Goal: Find specific page/section: Find specific page/section

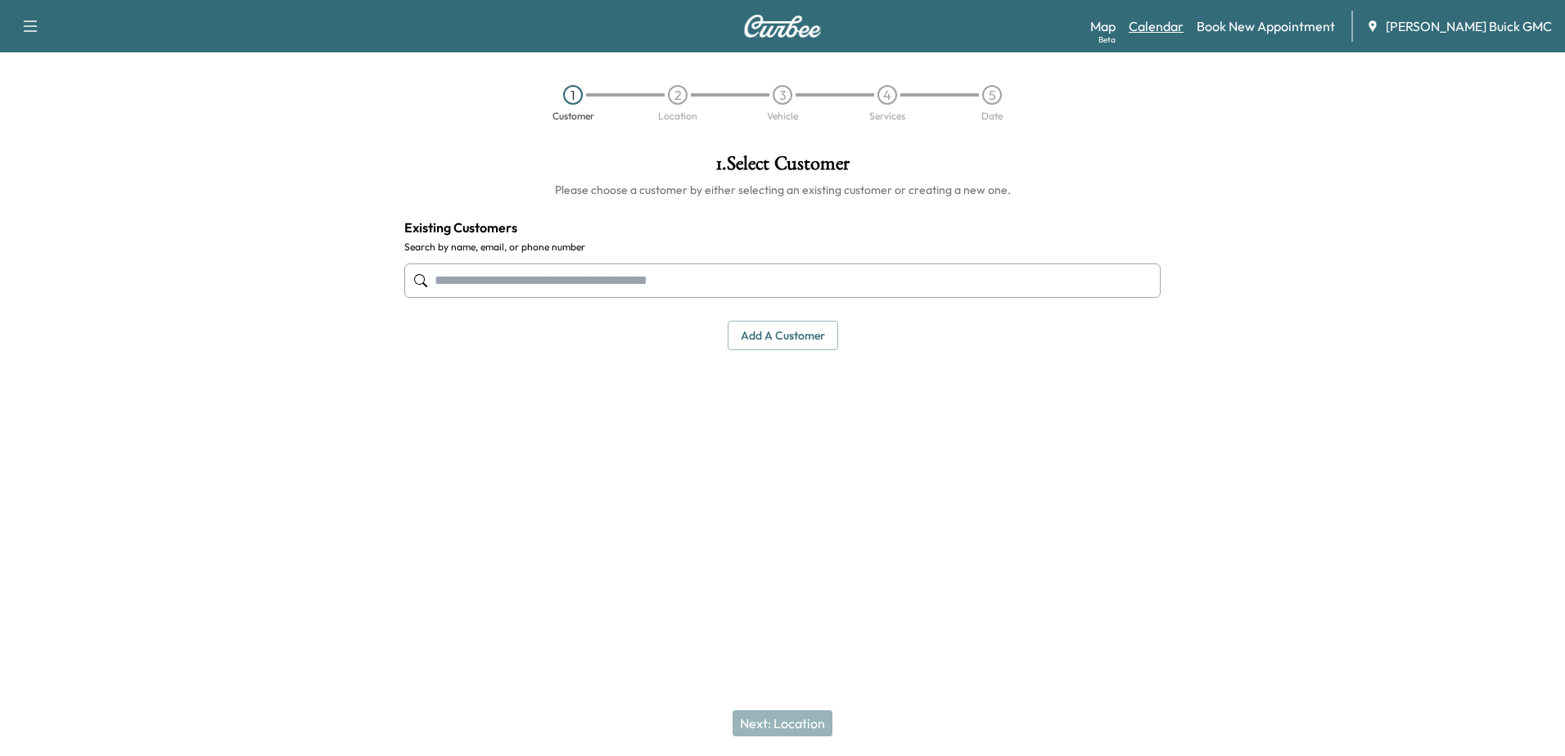
click at [1184, 30] on link "Calendar" at bounding box center [1156, 26] width 55 height 20
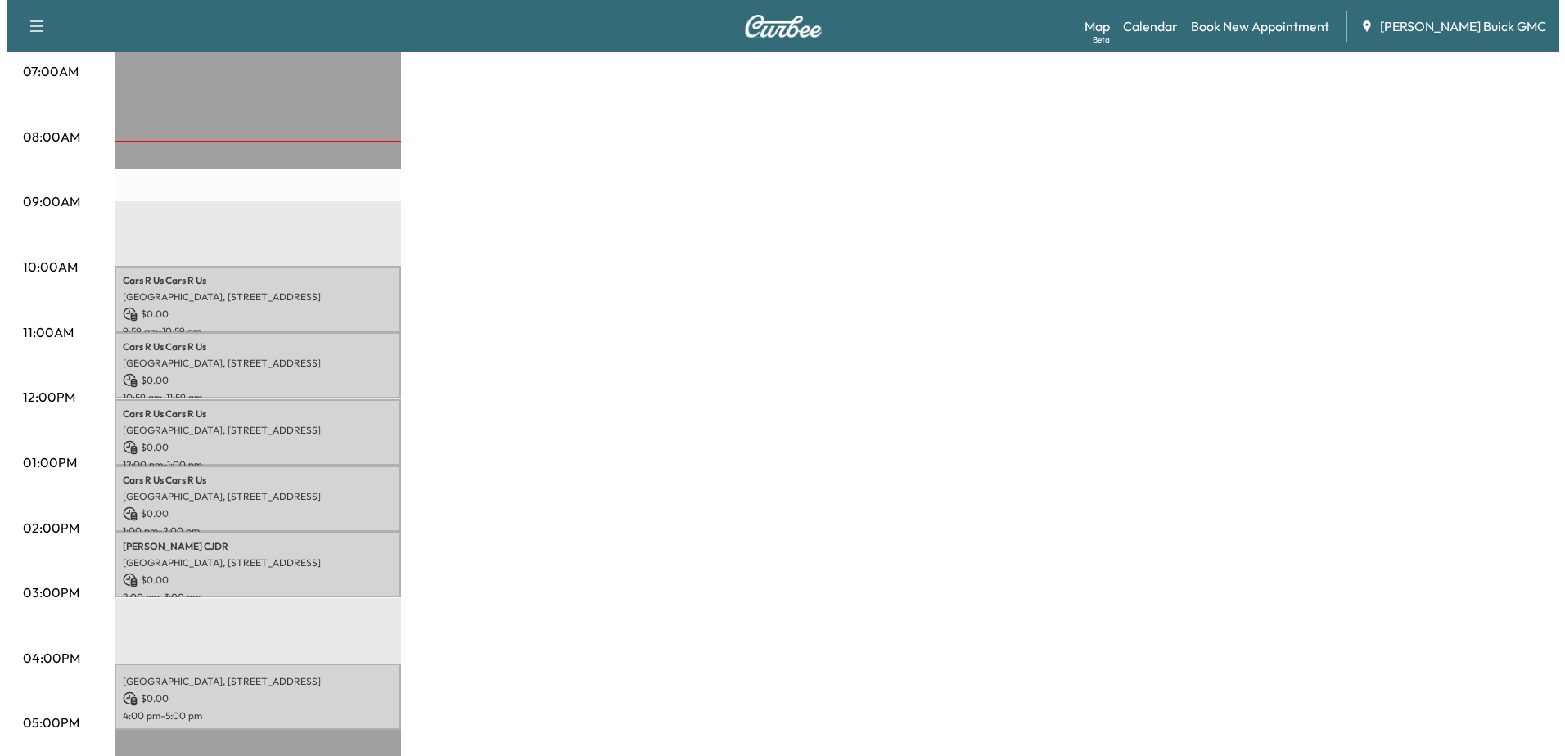
scroll to position [409, 0]
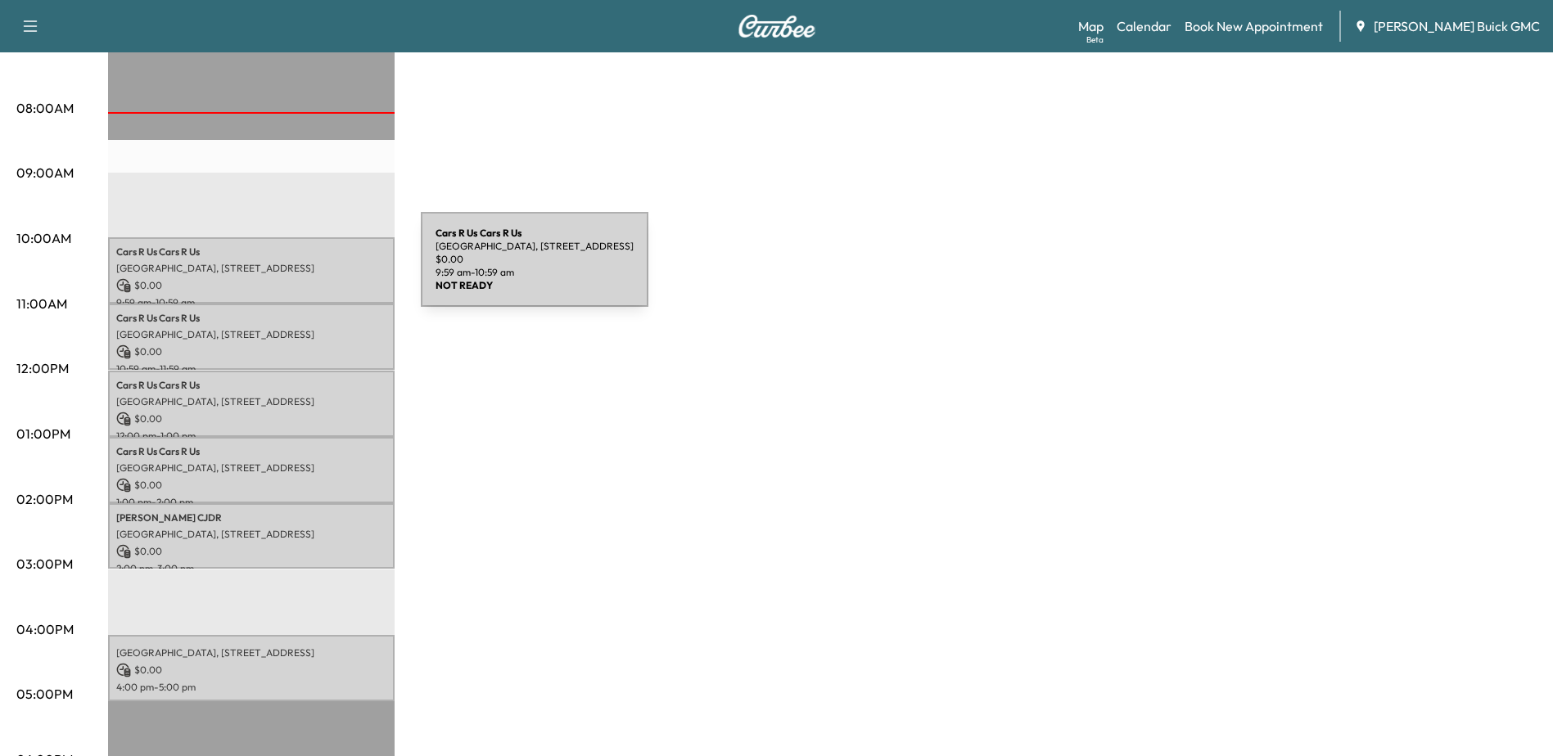
click at [279, 269] on p "[GEOGRAPHIC_DATA], [STREET_ADDRESS]" at bounding box center [251, 268] width 270 height 13
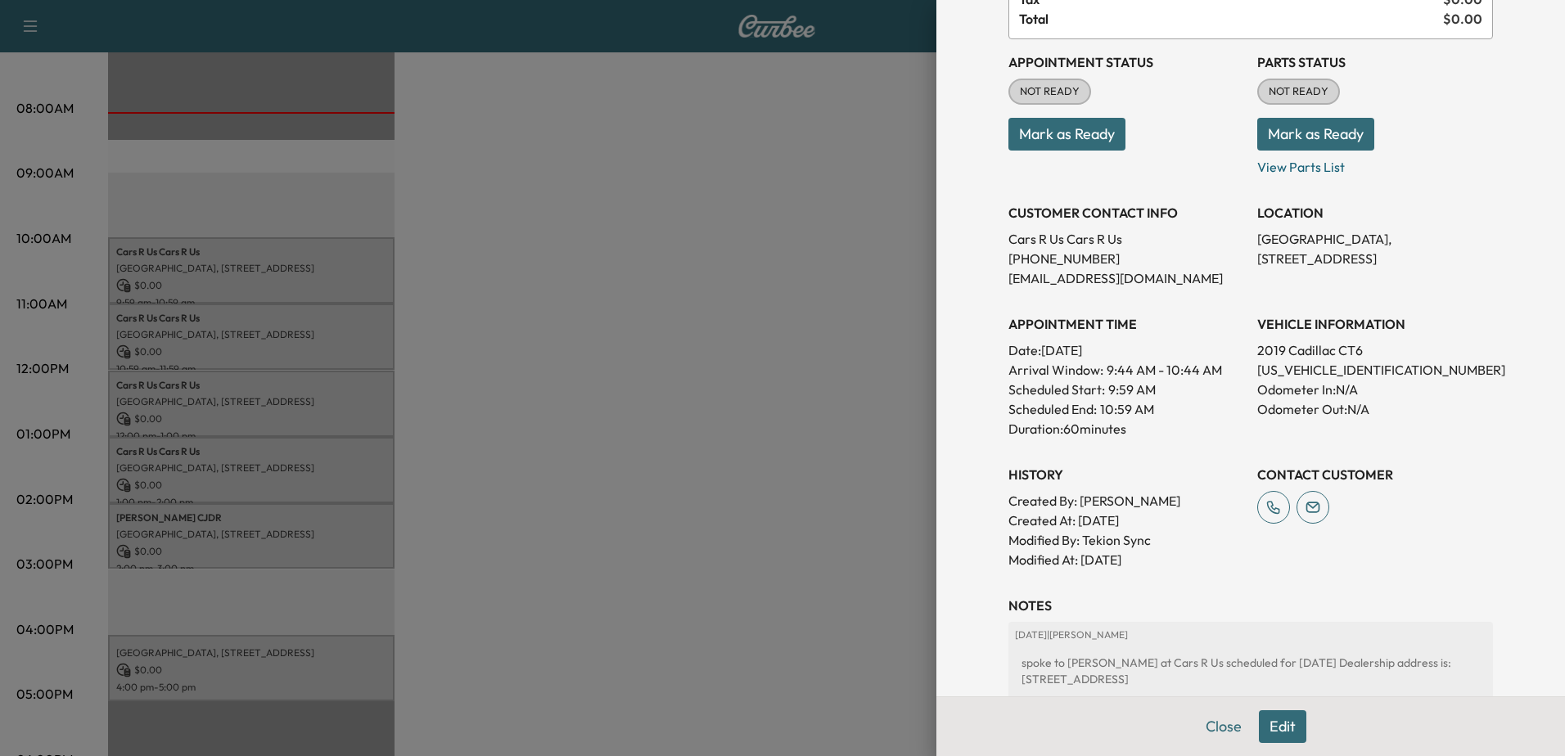
scroll to position [327, 0]
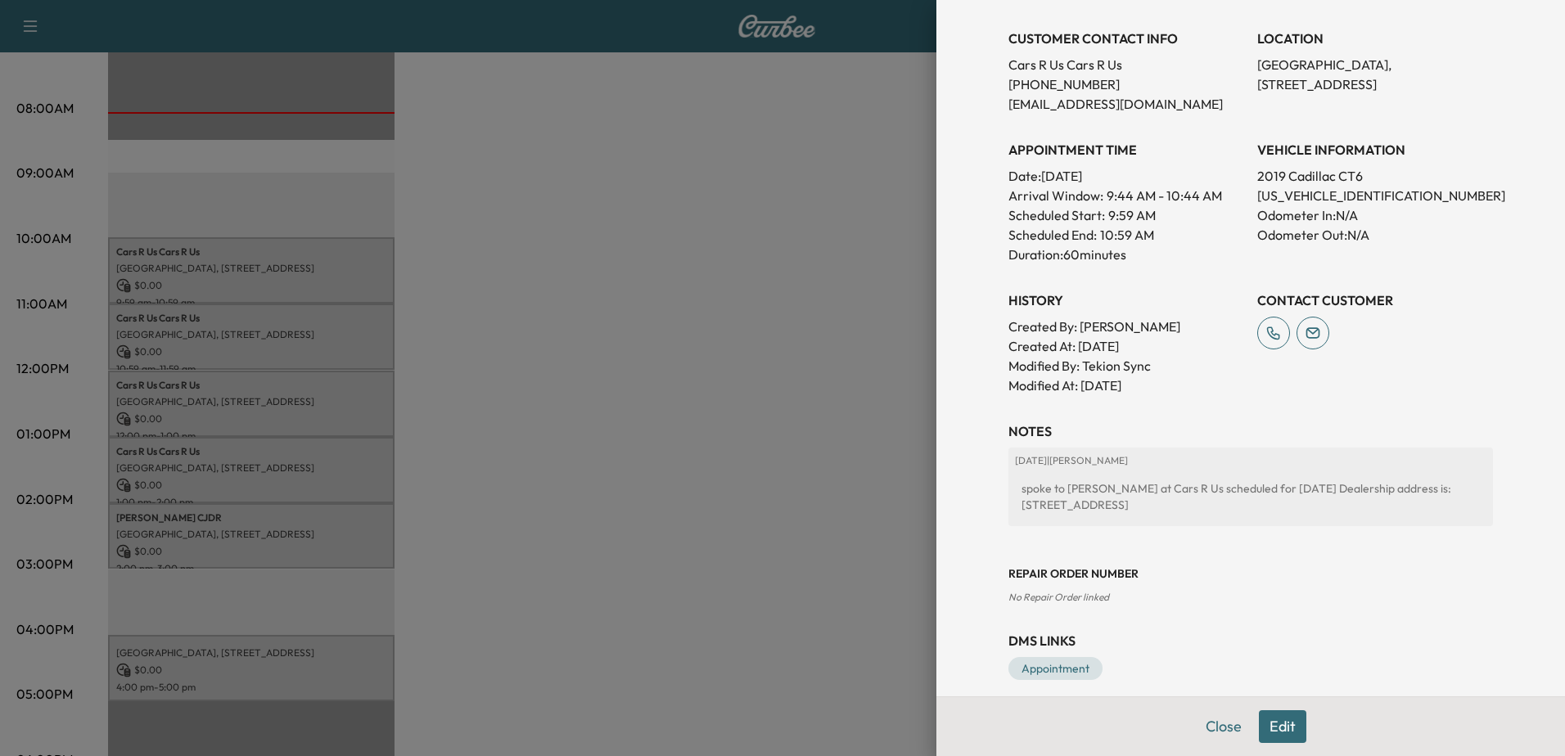
click at [187, 320] on div at bounding box center [782, 378] width 1565 height 756
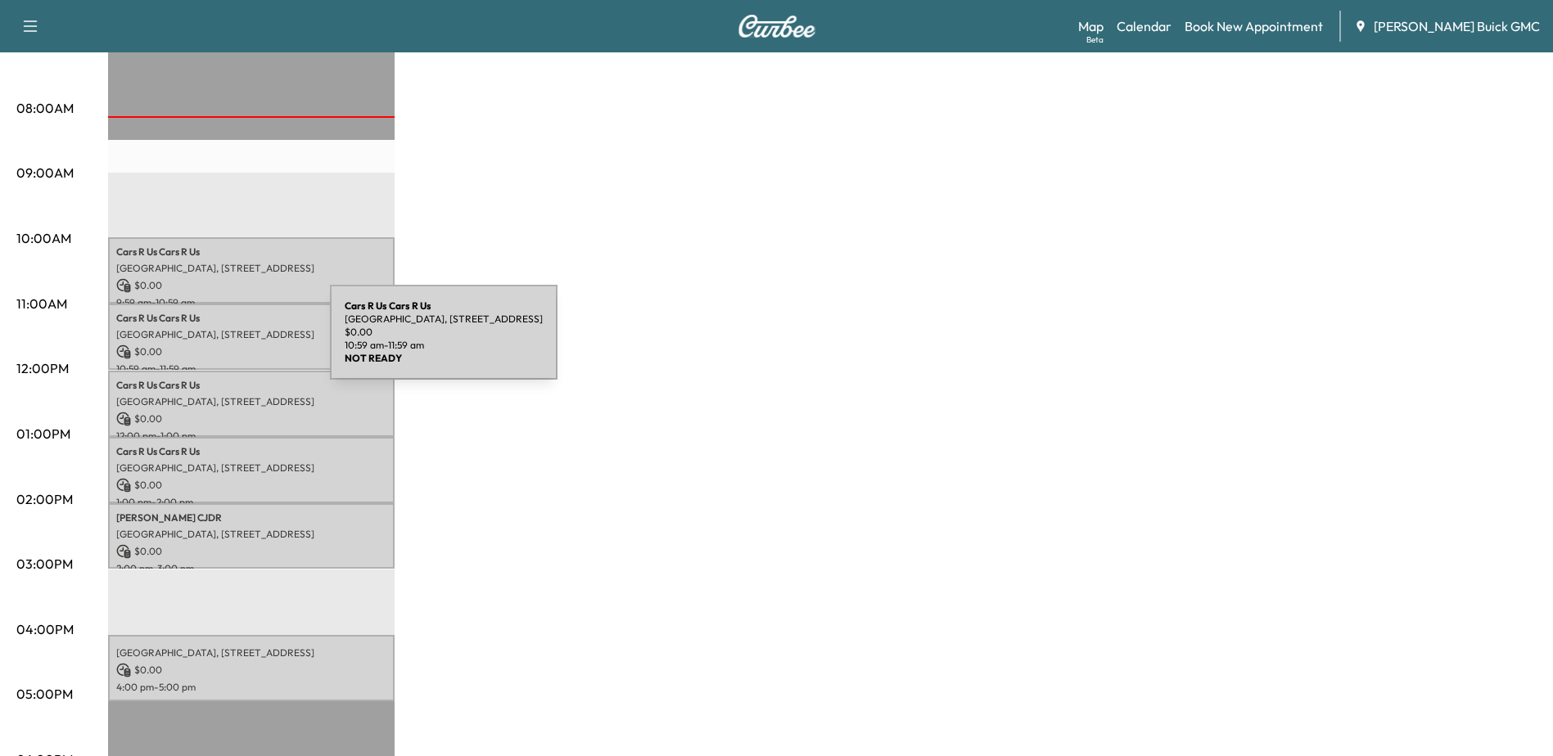
click at [212, 334] on p "[GEOGRAPHIC_DATA], [STREET_ADDRESS]" at bounding box center [251, 334] width 270 height 13
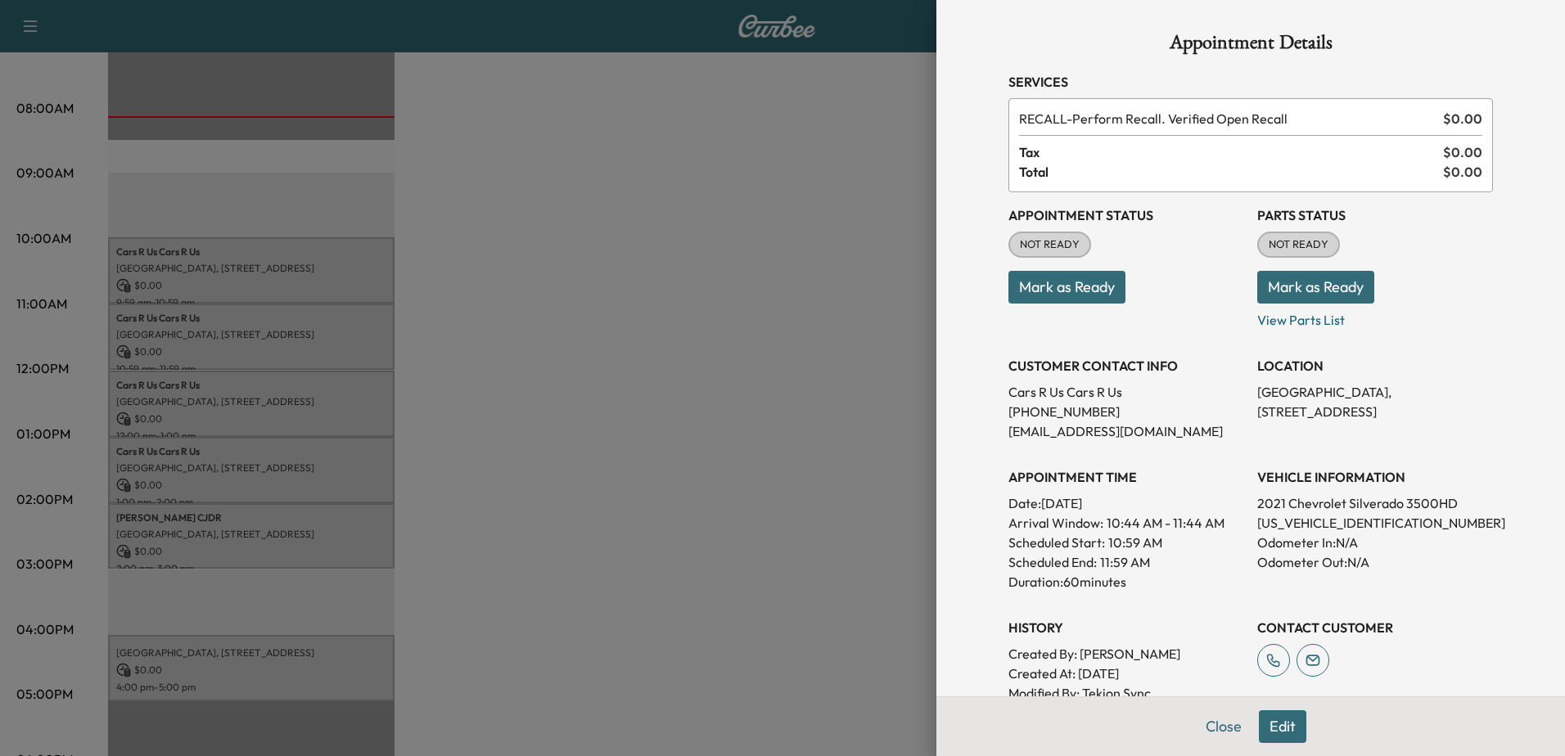
click at [196, 387] on div at bounding box center [782, 378] width 1565 height 756
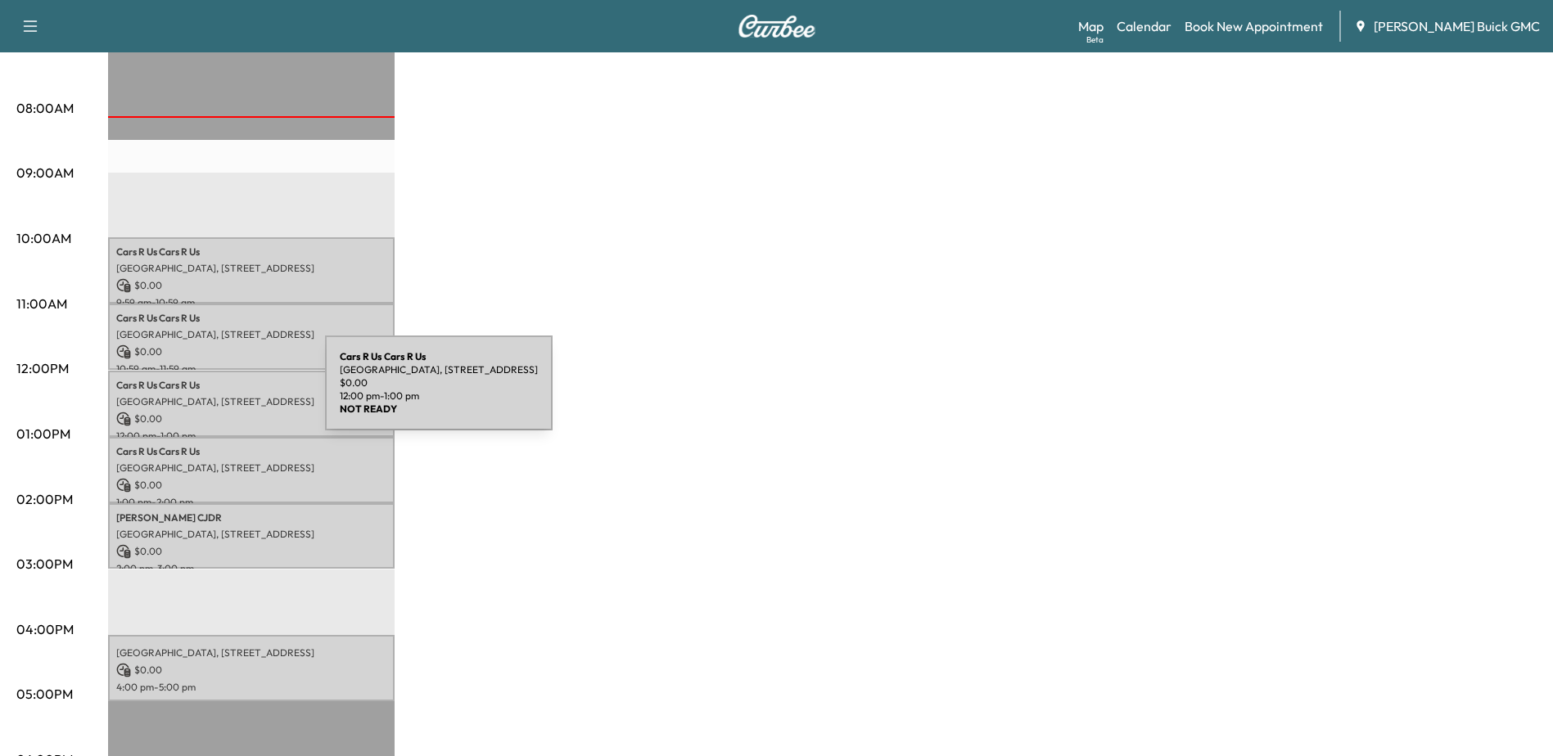
click at [203, 395] on p "[GEOGRAPHIC_DATA], [STREET_ADDRESS]" at bounding box center [251, 401] width 270 height 13
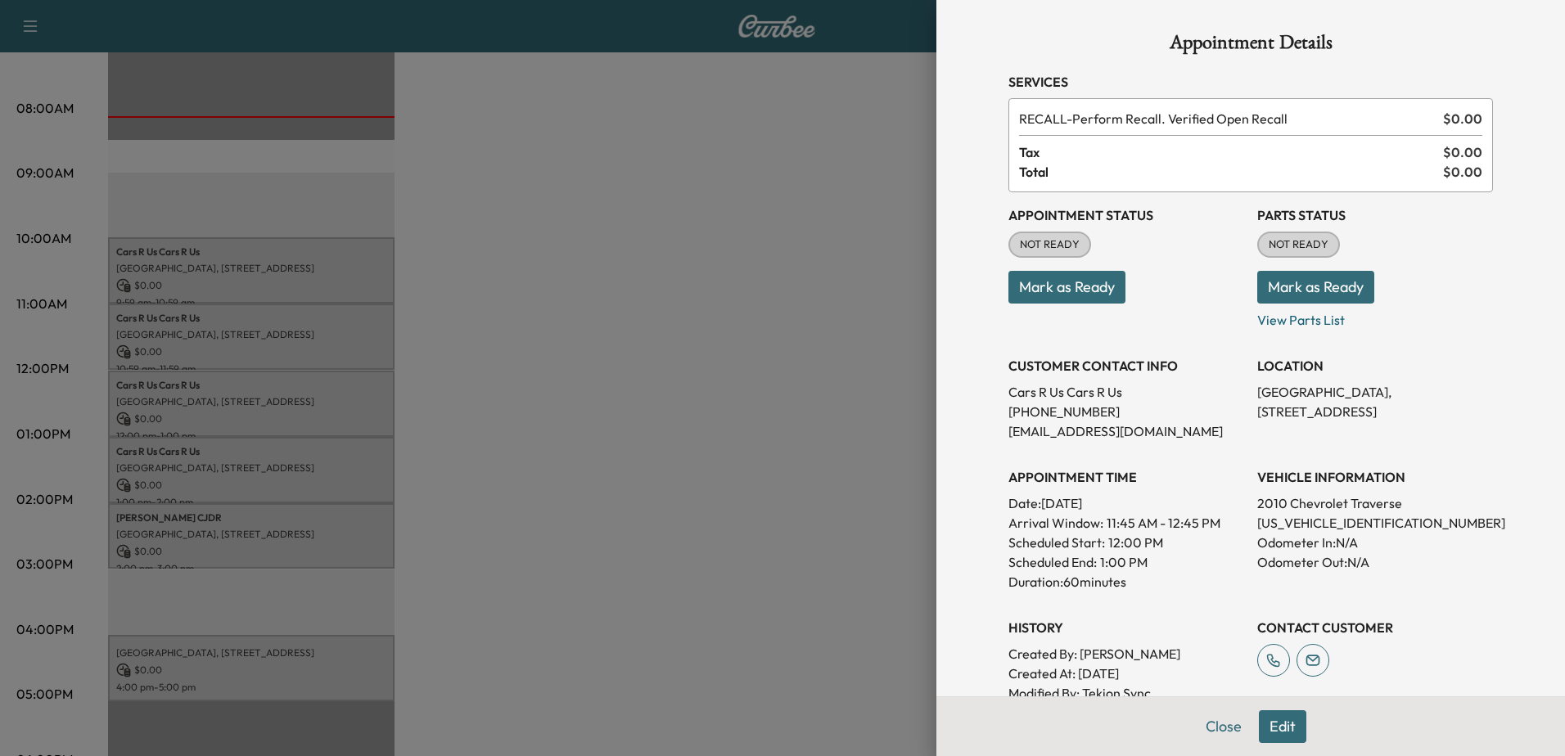
click at [259, 481] on div at bounding box center [782, 378] width 1565 height 756
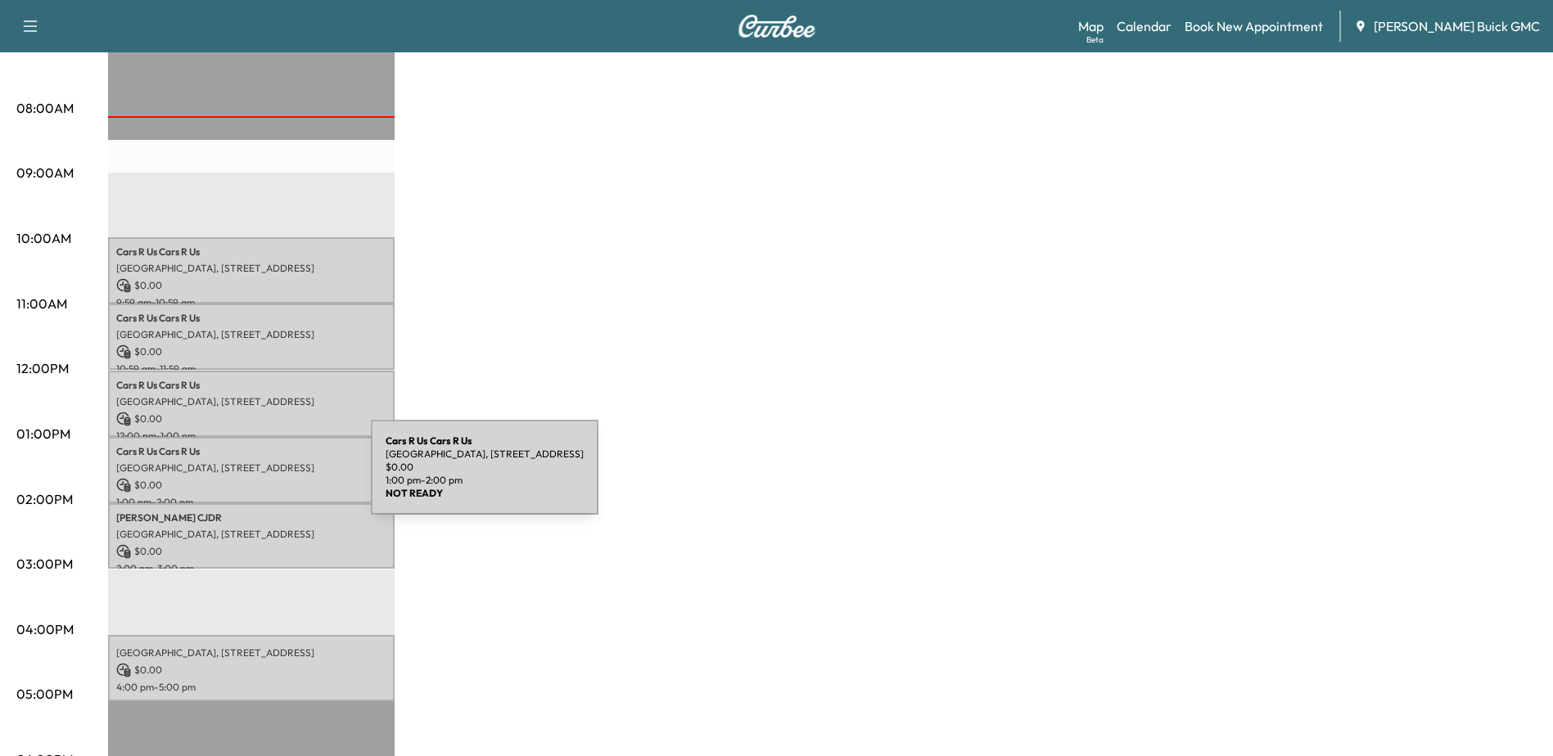
click at [241, 478] on p "$ 0.00" at bounding box center [251, 485] width 270 height 15
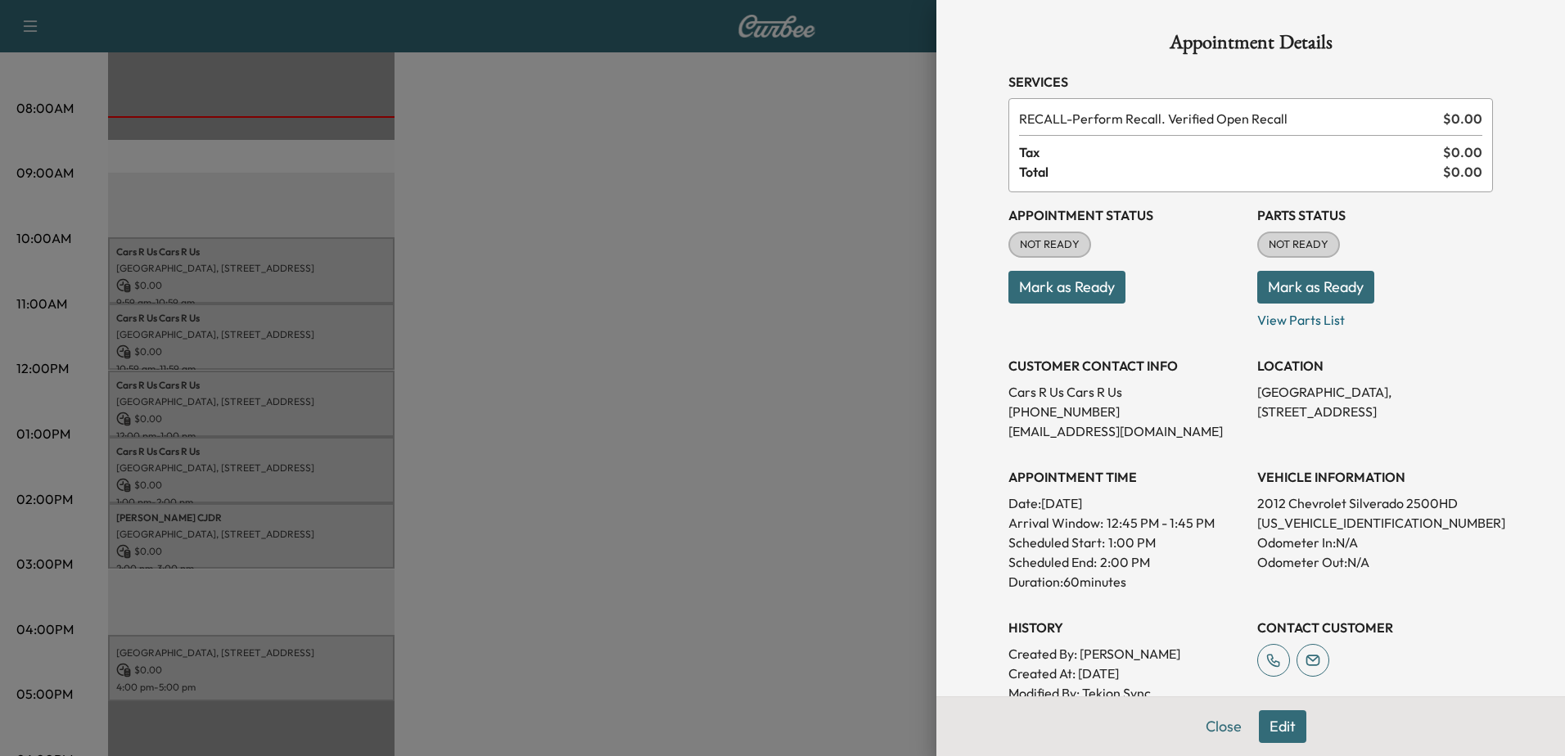
drag, startPoint x: 287, startPoint y: 532, endPoint x: 276, endPoint y: 539, distance: 13.2
click at [287, 532] on div at bounding box center [782, 378] width 1565 height 756
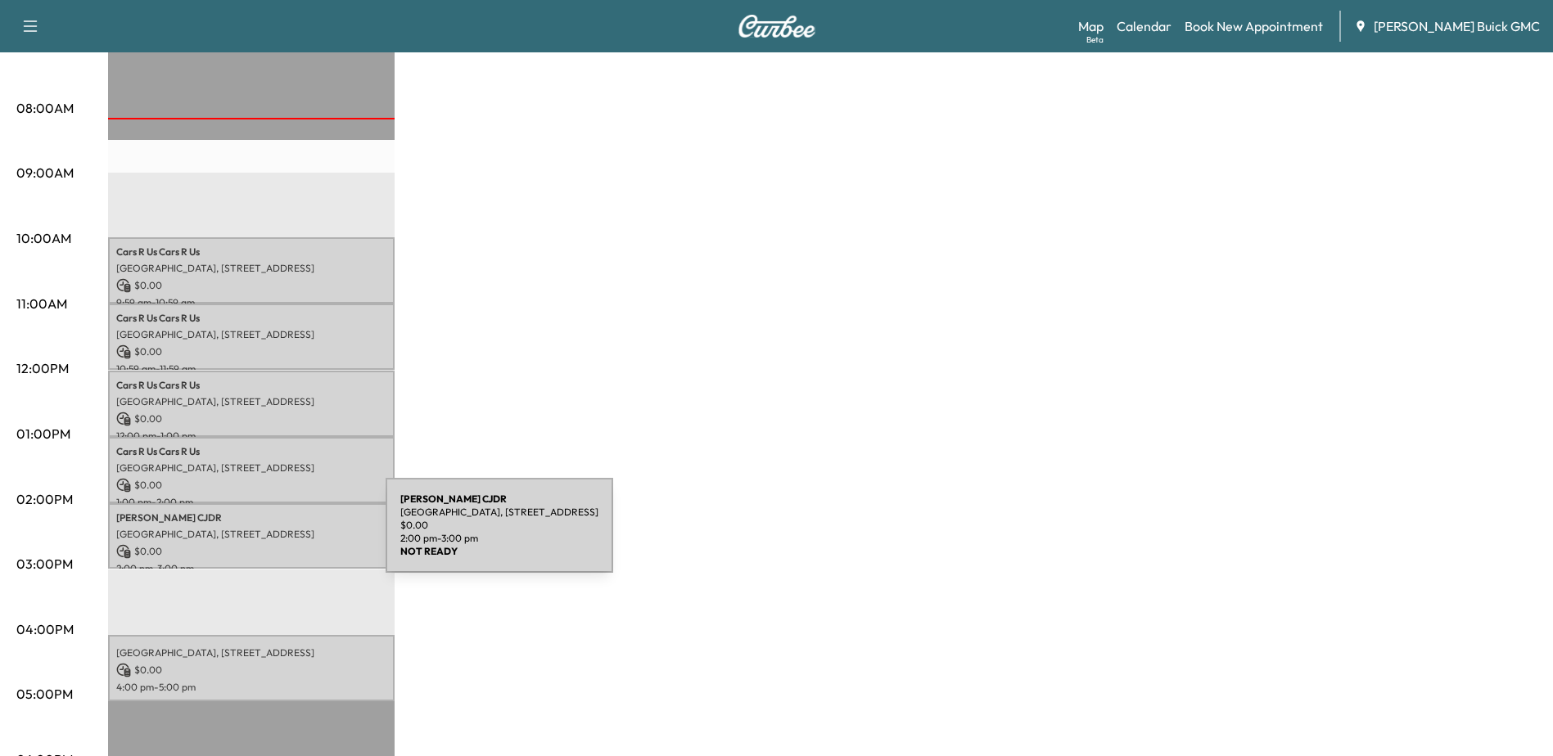
click at [263, 535] on div "[PERSON_NAME][GEOGRAPHIC_DATA], [STREET_ADDRESS] $ 0.00 2:00 pm - 3:00 pm" at bounding box center [251, 536] width 287 height 66
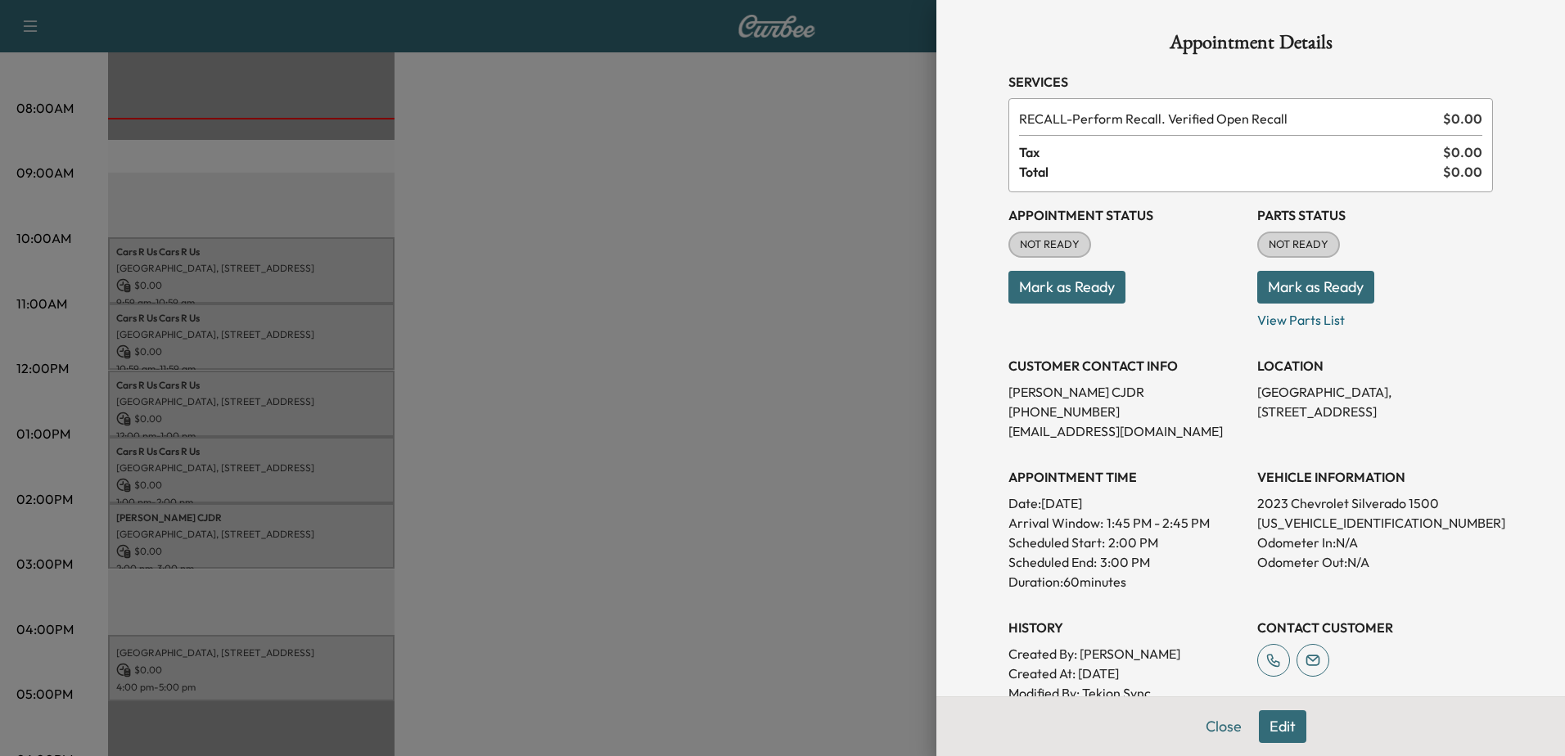
click at [259, 526] on div at bounding box center [782, 378] width 1565 height 756
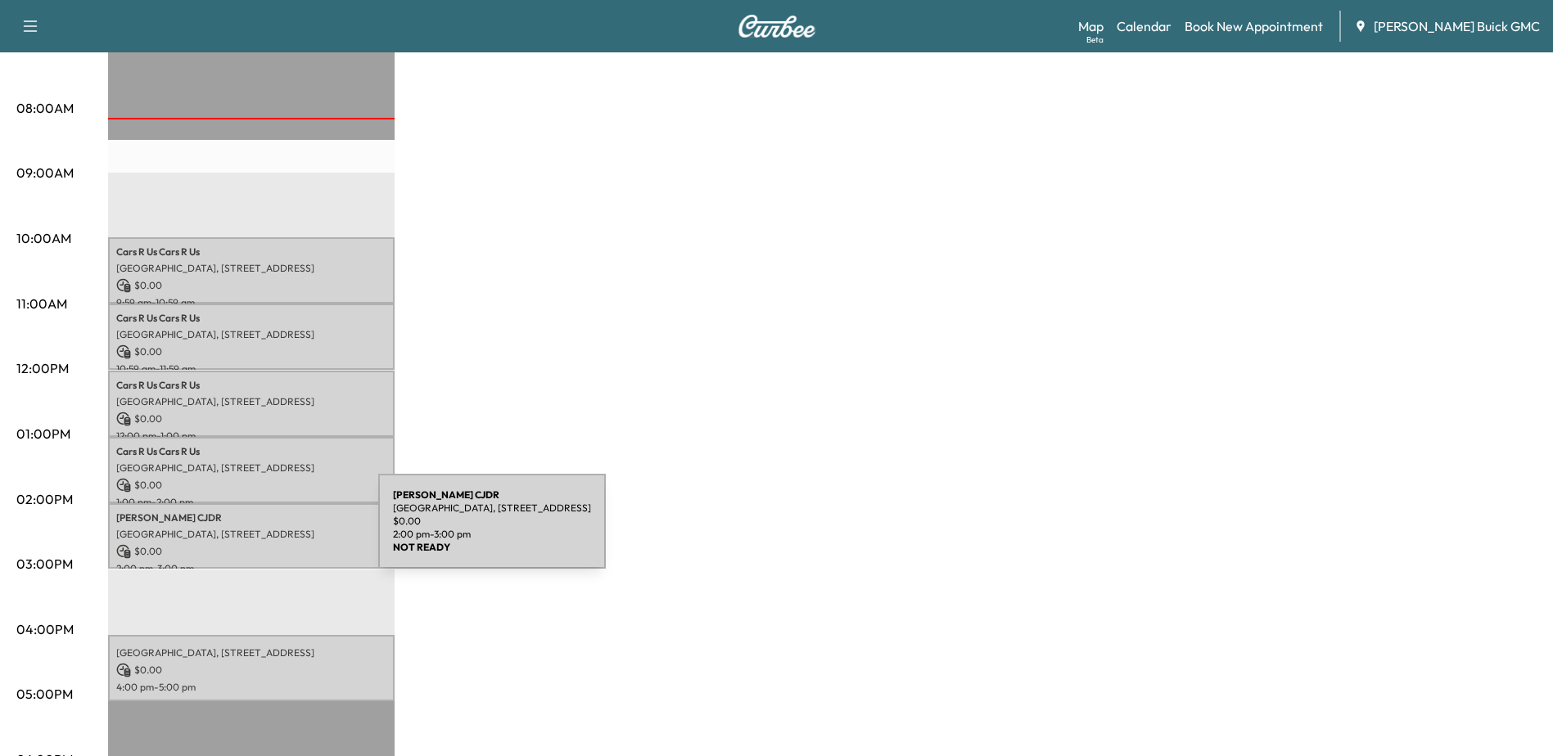
click at [255, 531] on p "[GEOGRAPHIC_DATA], [STREET_ADDRESS]" at bounding box center [251, 534] width 270 height 13
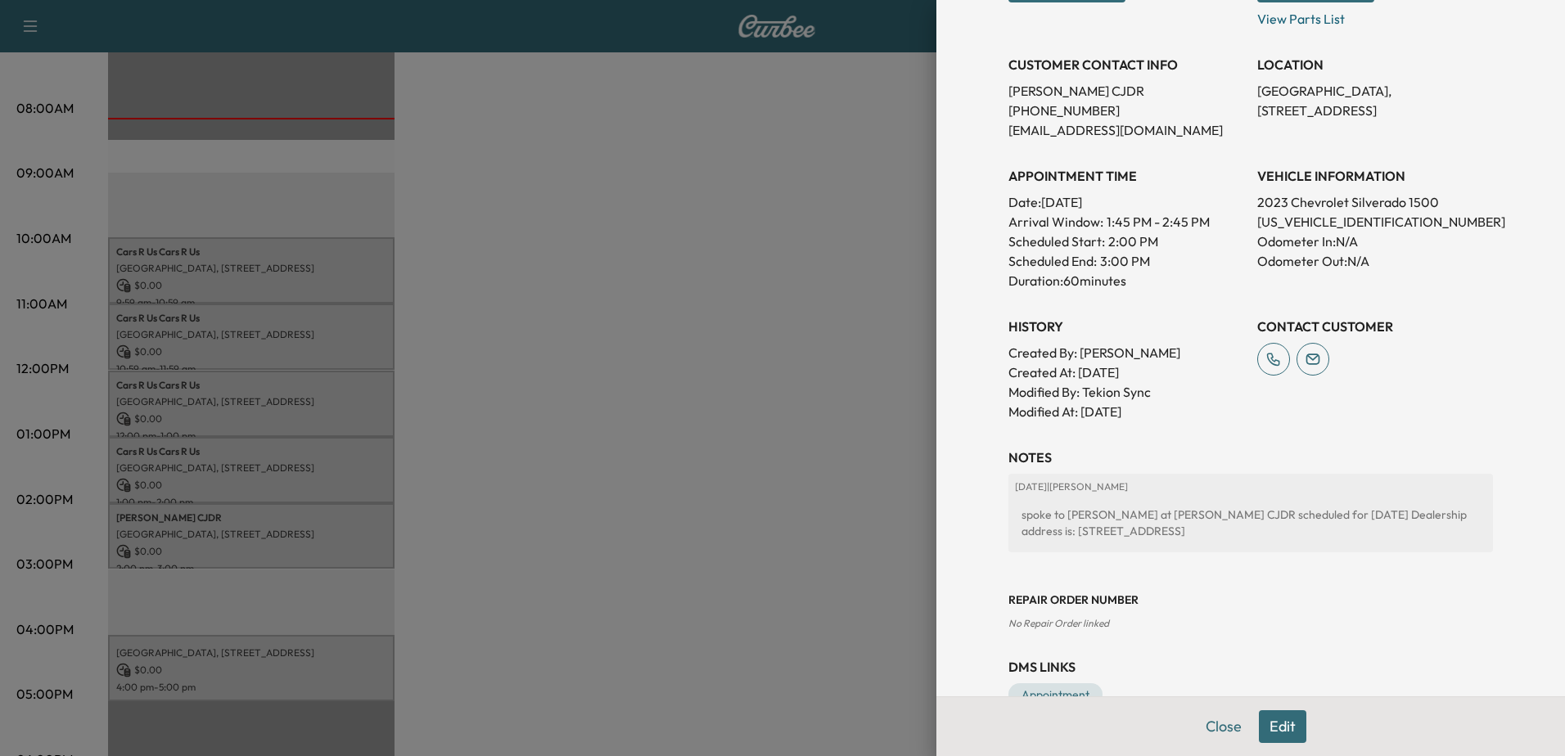
scroll to position [344, 0]
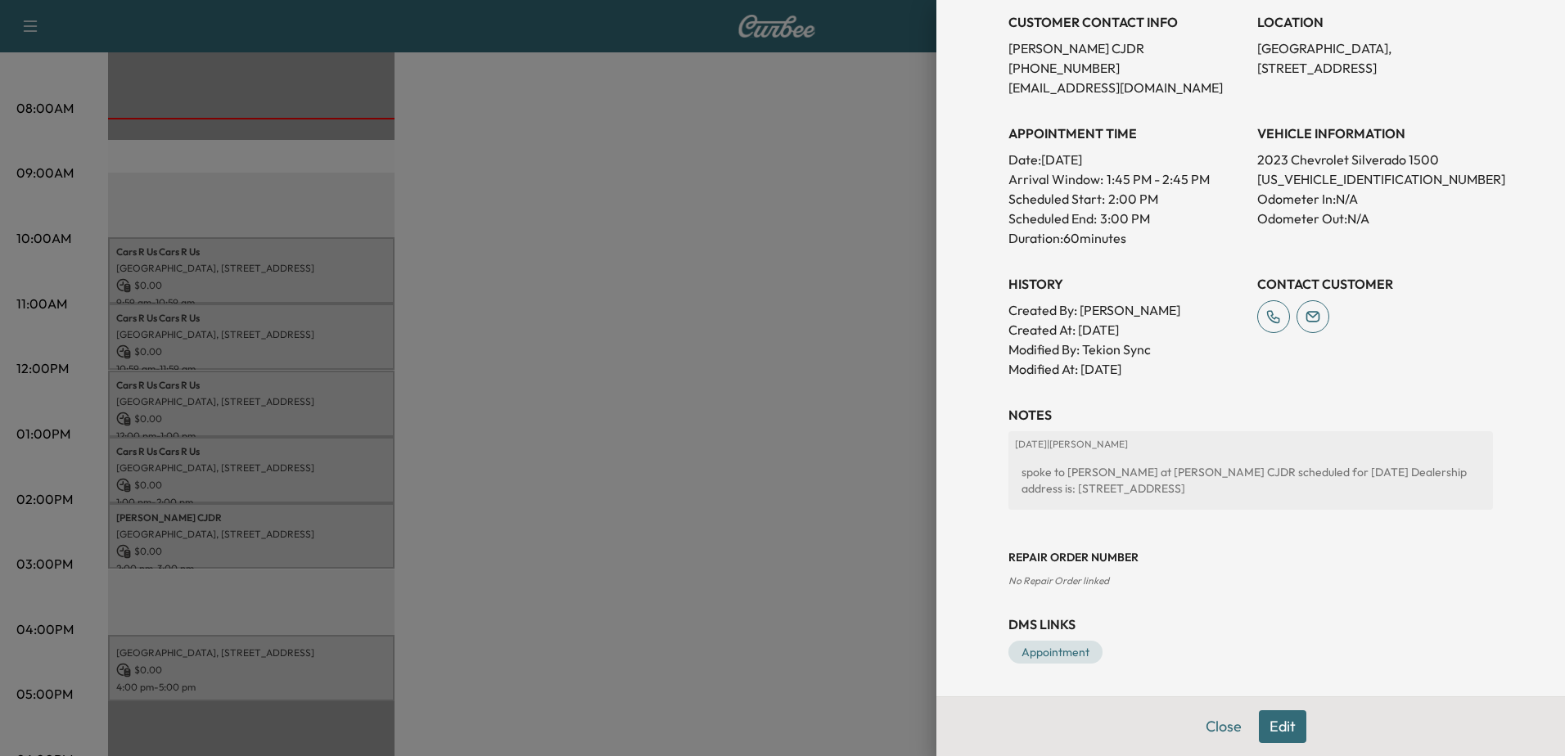
click at [273, 661] on div at bounding box center [782, 378] width 1565 height 756
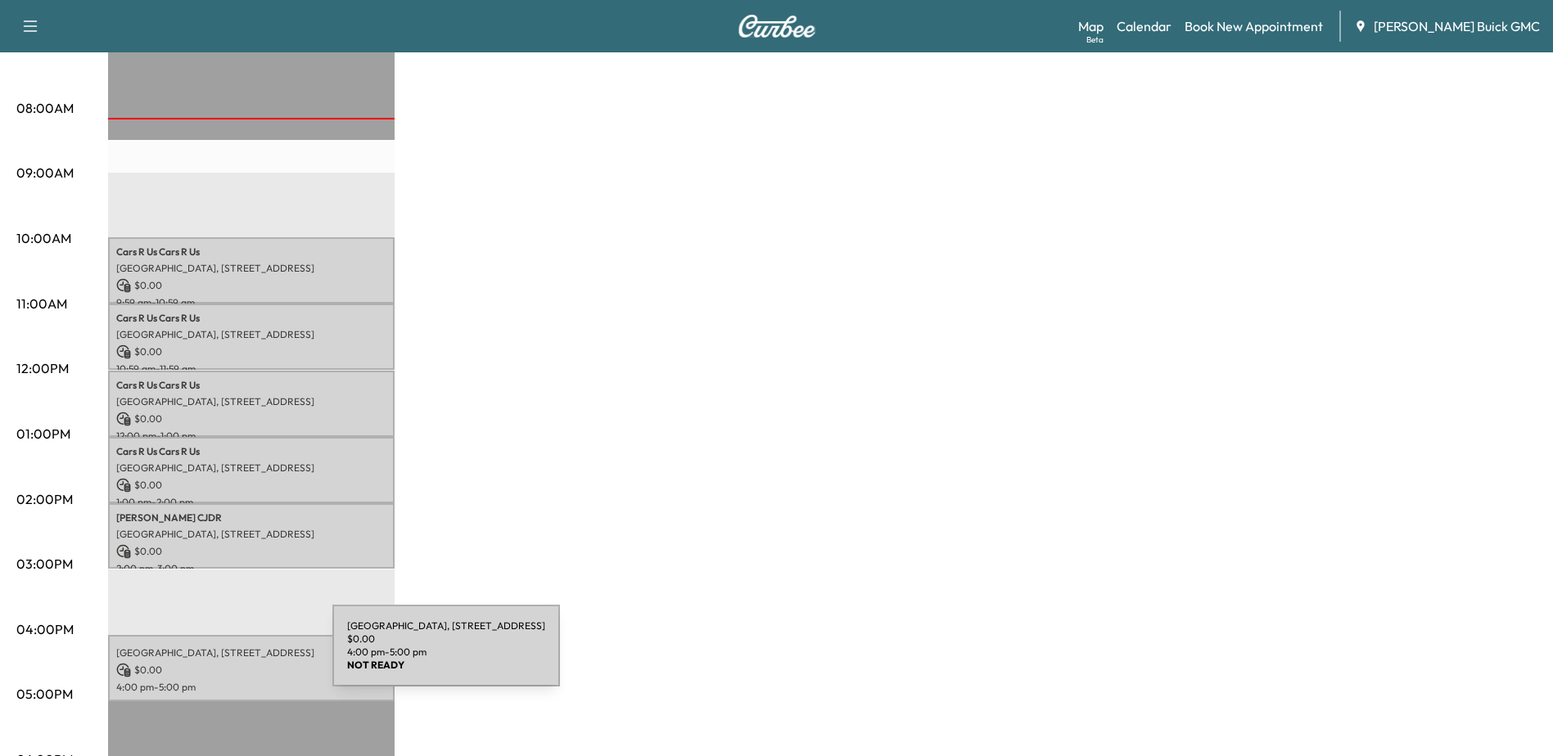
click at [210, 663] on p "$ 0.00" at bounding box center [251, 670] width 270 height 15
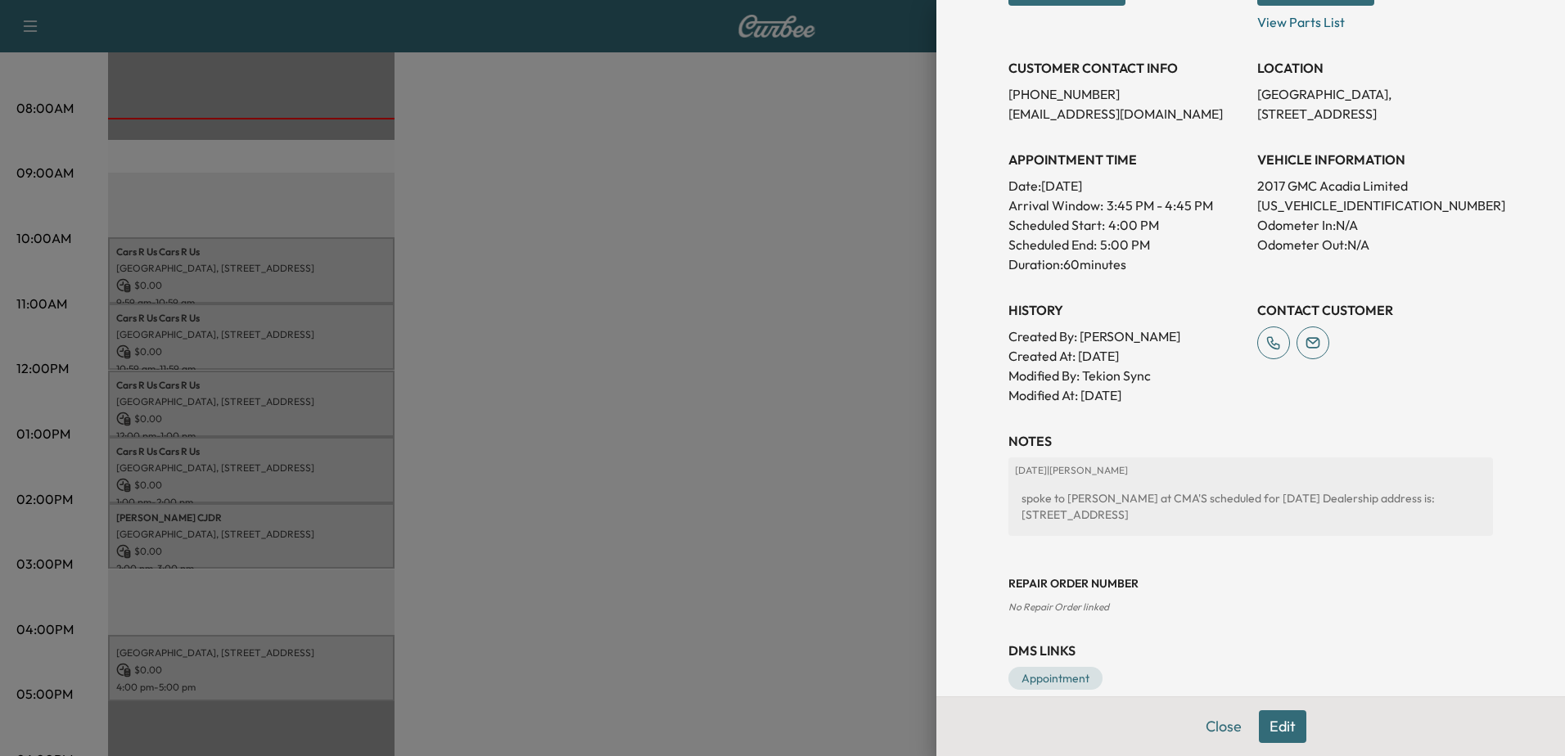
scroll to position [324, 0]
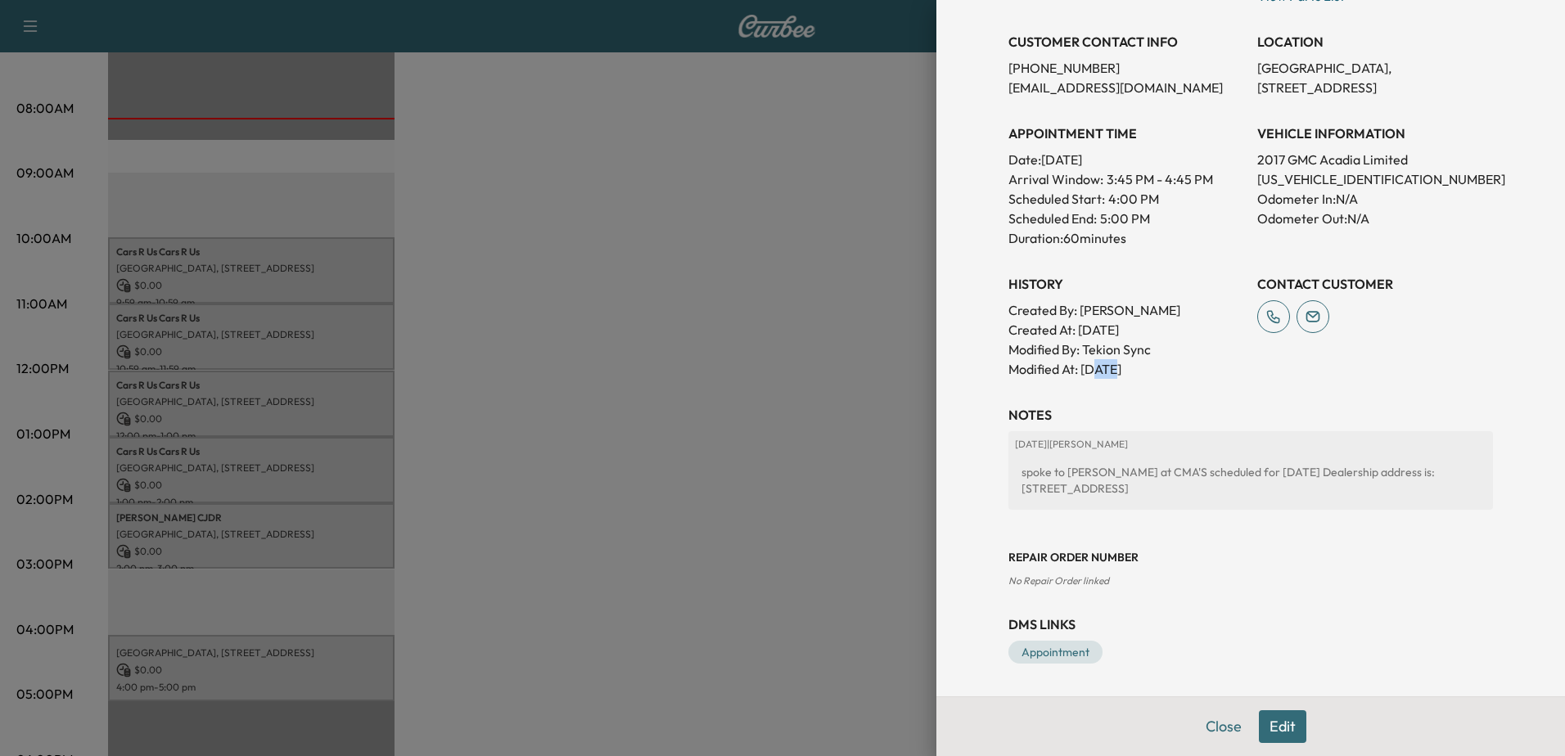
drag, startPoint x: 1085, startPoint y: 364, endPoint x: 1108, endPoint y: 371, distance: 23.8
click at [1108, 371] on p "Modified At : [DATE]" at bounding box center [1126, 369] width 236 height 20
drag, startPoint x: 1108, startPoint y: 371, endPoint x: 1117, endPoint y: 370, distance: 9.9
click at [1117, 370] on p "Modified At : [DATE]" at bounding box center [1126, 369] width 236 height 20
